Goal: Transaction & Acquisition: Purchase product/service

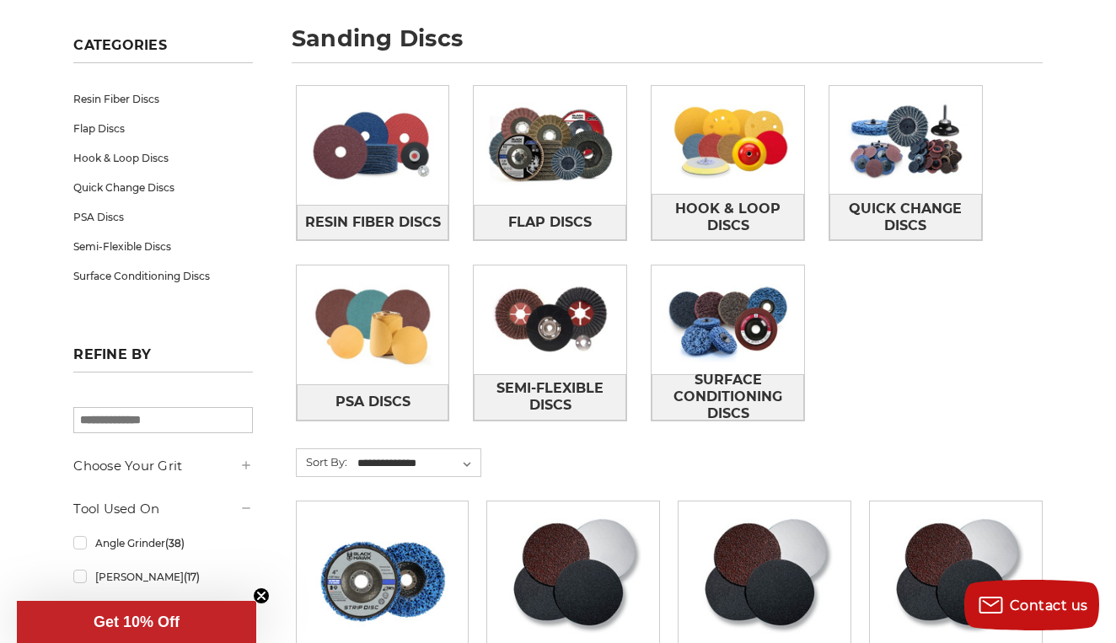
scroll to position [233, 0]
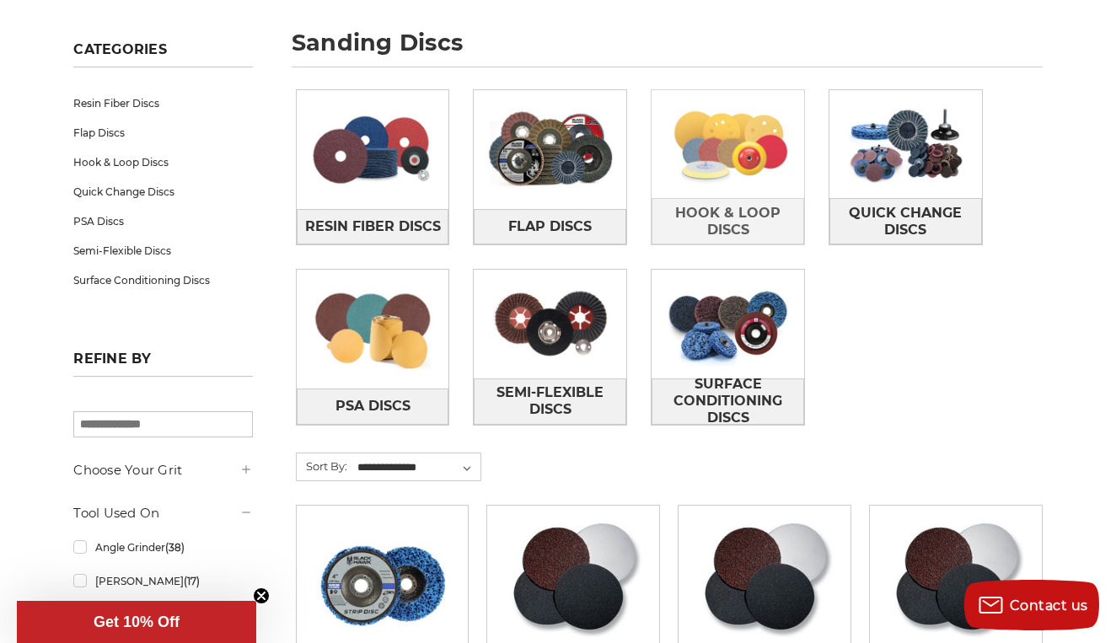
click at [735, 163] on img at bounding box center [727, 144] width 153 height 108
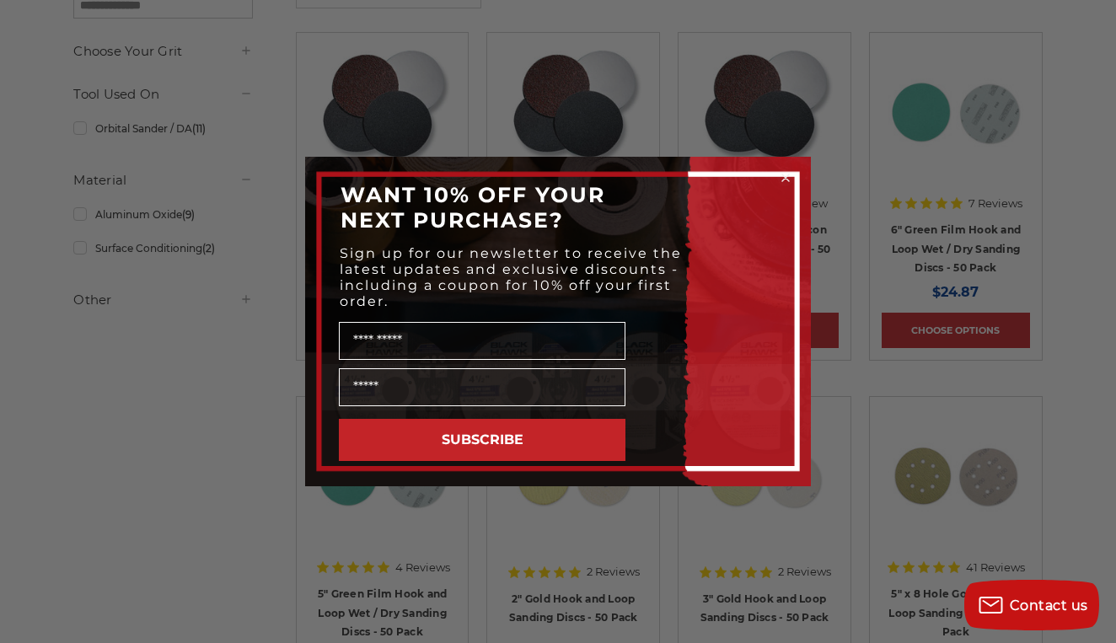
click at [784, 177] on icon "Close dialog" at bounding box center [785, 177] width 7 height 7
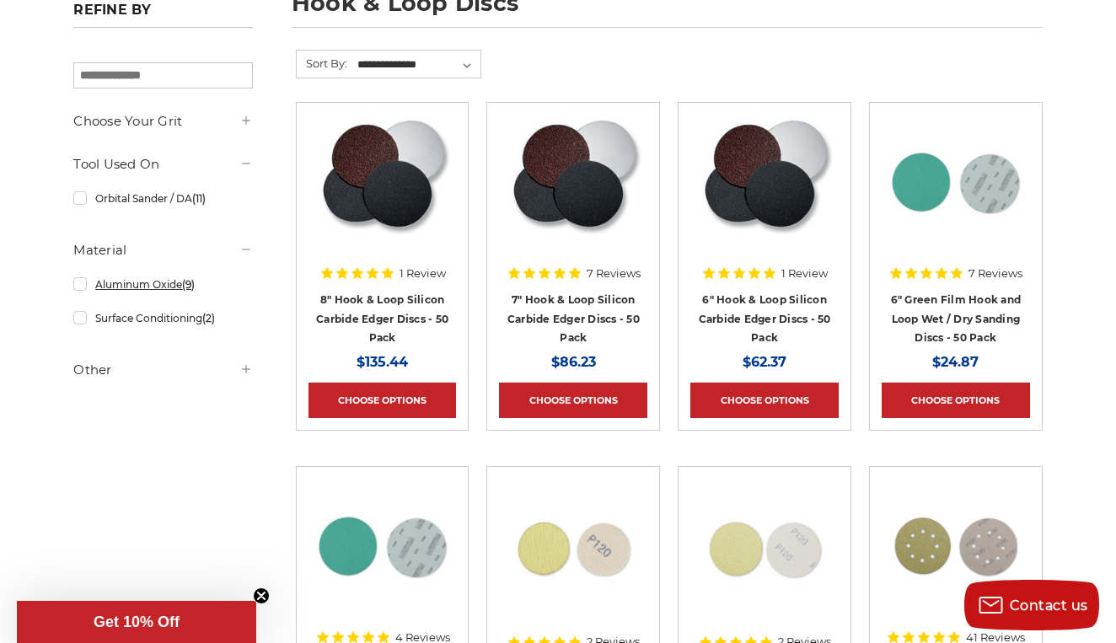
scroll to position [318, 0]
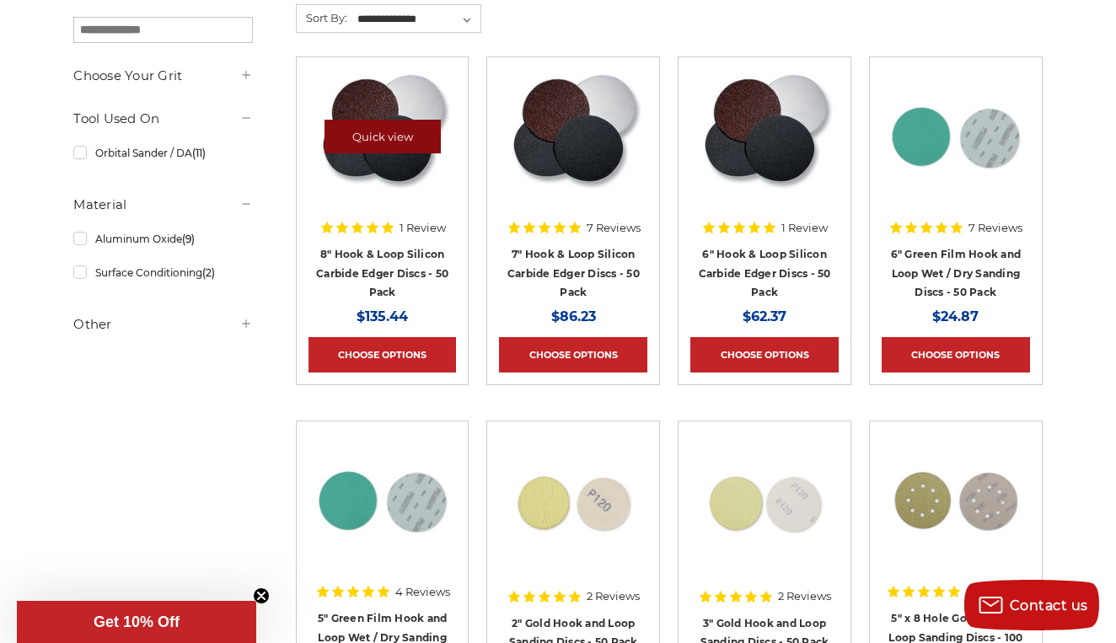
click at [393, 129] on link "Quick view" at bounding box center [382, 137] width 116 height 34
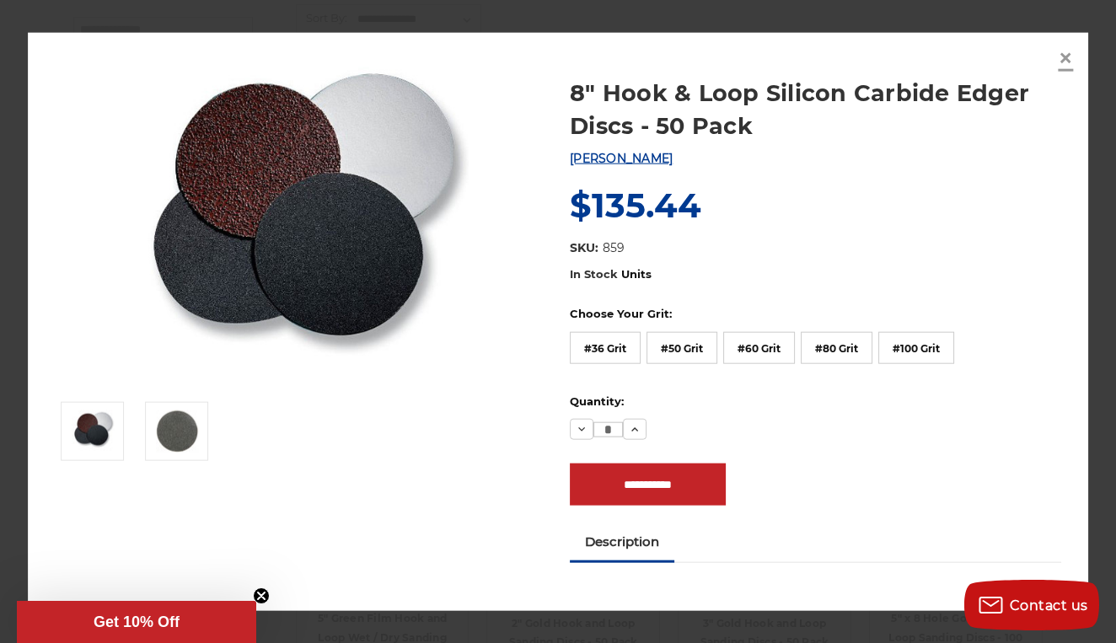
click at [1065, 51] on span "×" at bounding box center [1065, 57] width 15 height 33
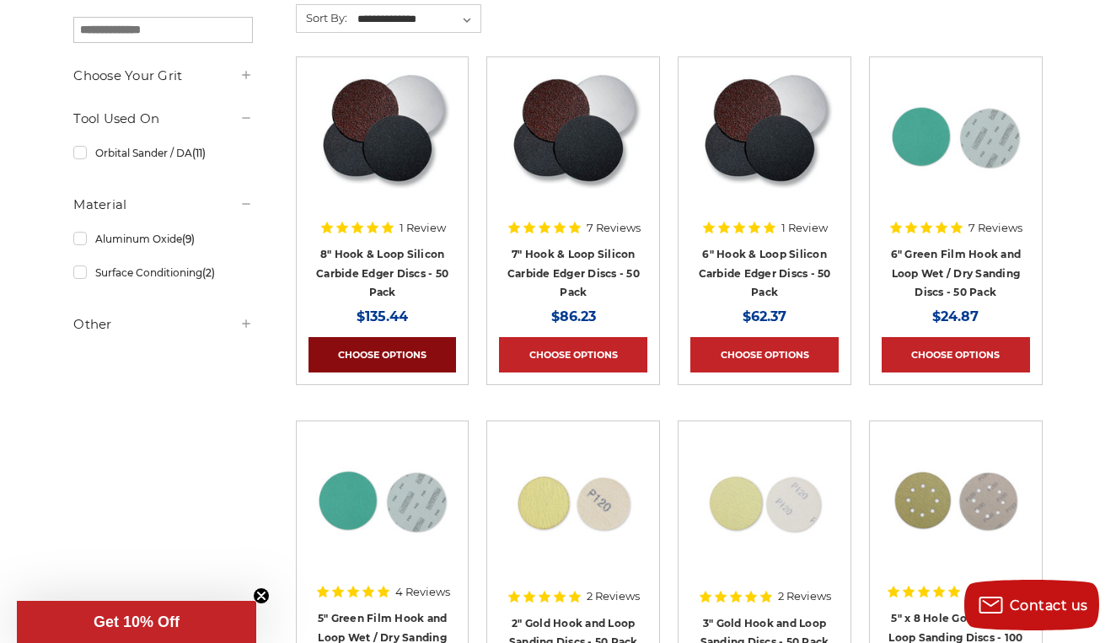
click at [408, 348] on link "Choose Options" at bounding box center [382, 354] width 148 height 35
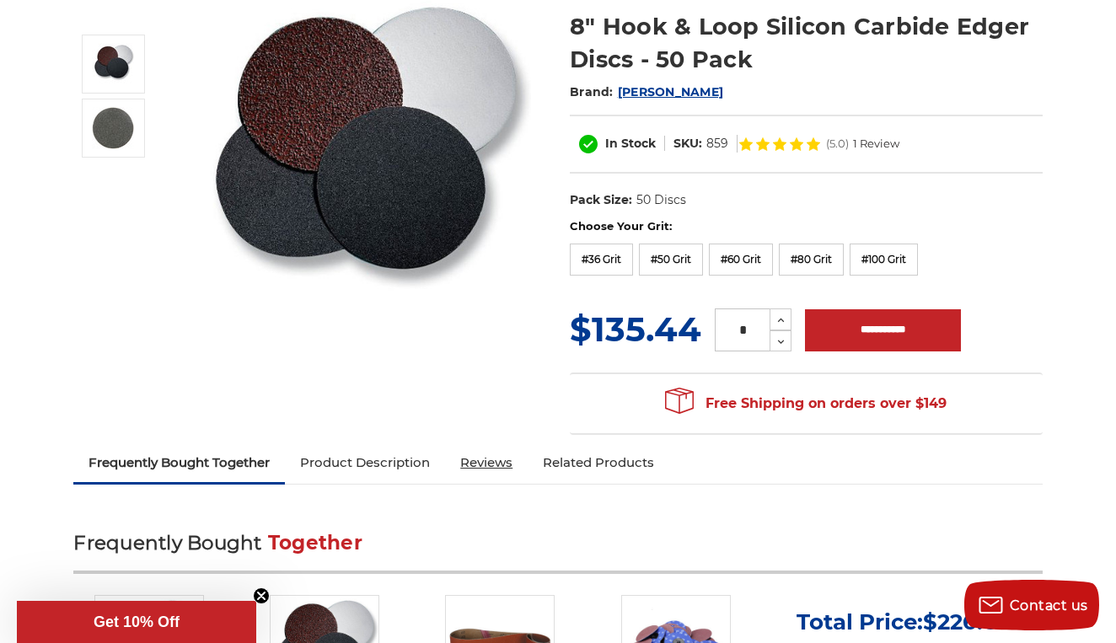
scroll to position [169, 0]
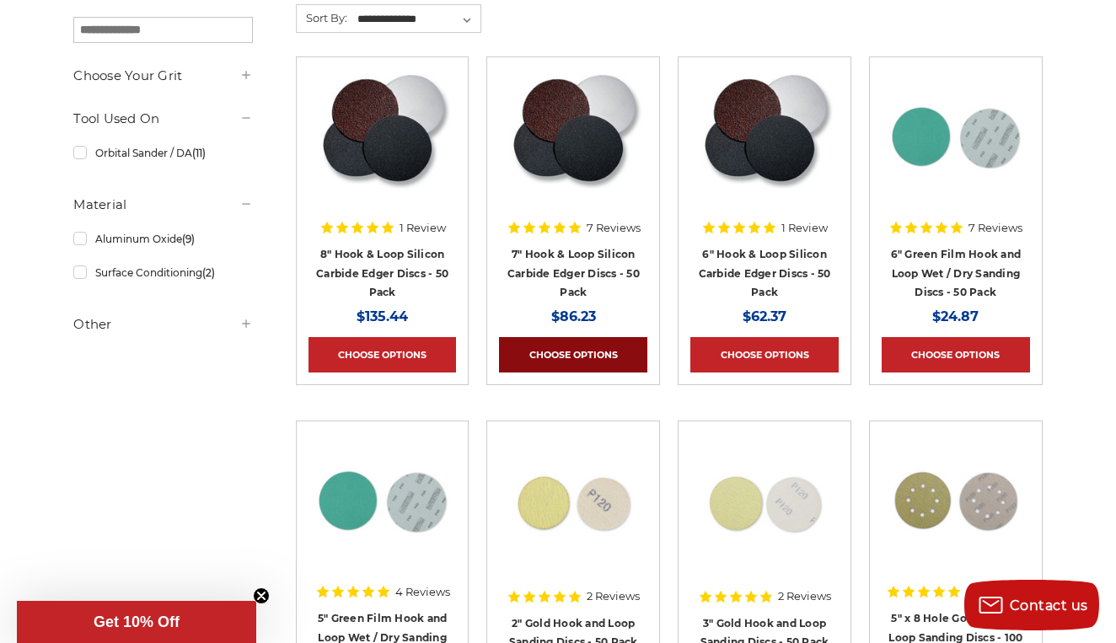
click at [598, 356] on link "Choose Options" at bounding box center [573, 354] width 148 height 35
